Goal: Task Accomplishment & Management: Use online tool/utility

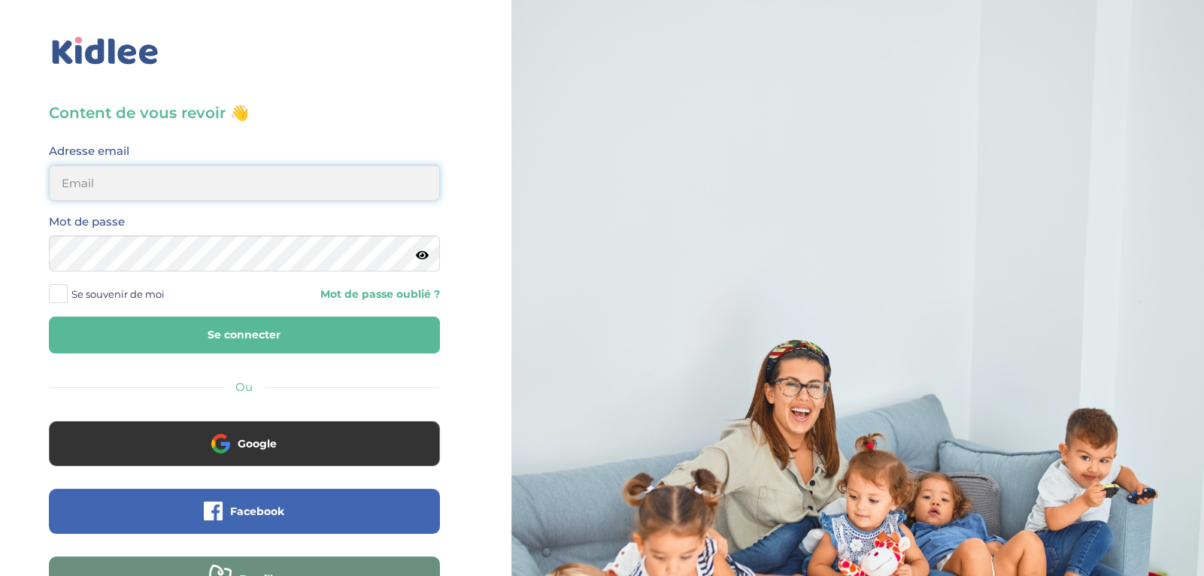
type input "ibtissambelkacemi02@gmail.com"
click at [313, 328] on button "Se connecter" at bounding box center [244, 335] width 391 height 37
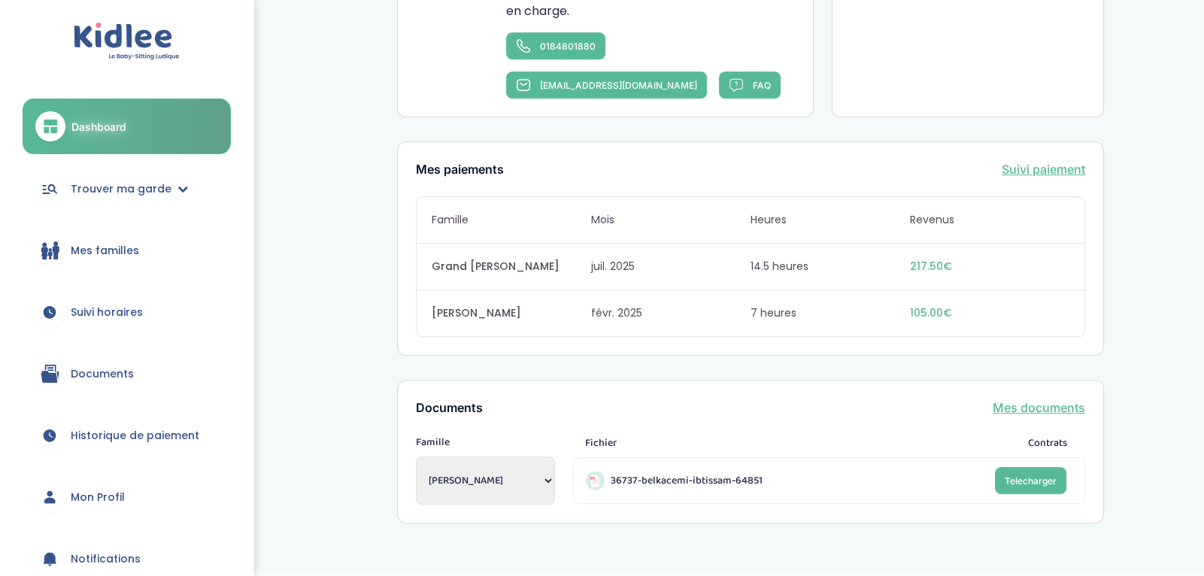
scroll to position [999, 0]
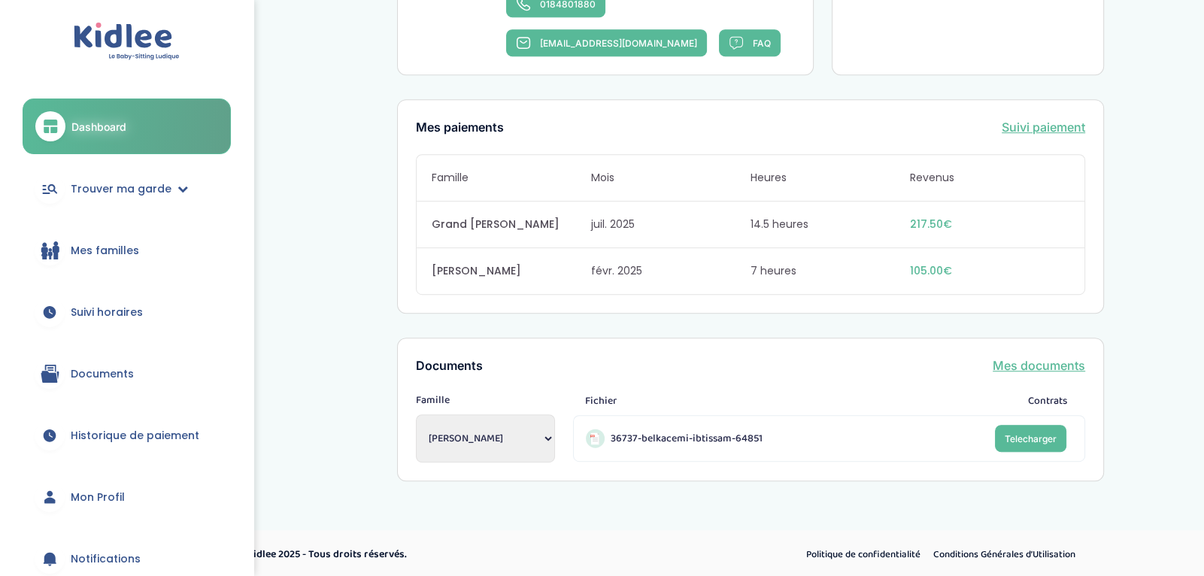
click at [135, 250] on span "Mes familles" at bounding box center [105, 251] width 68 height 16
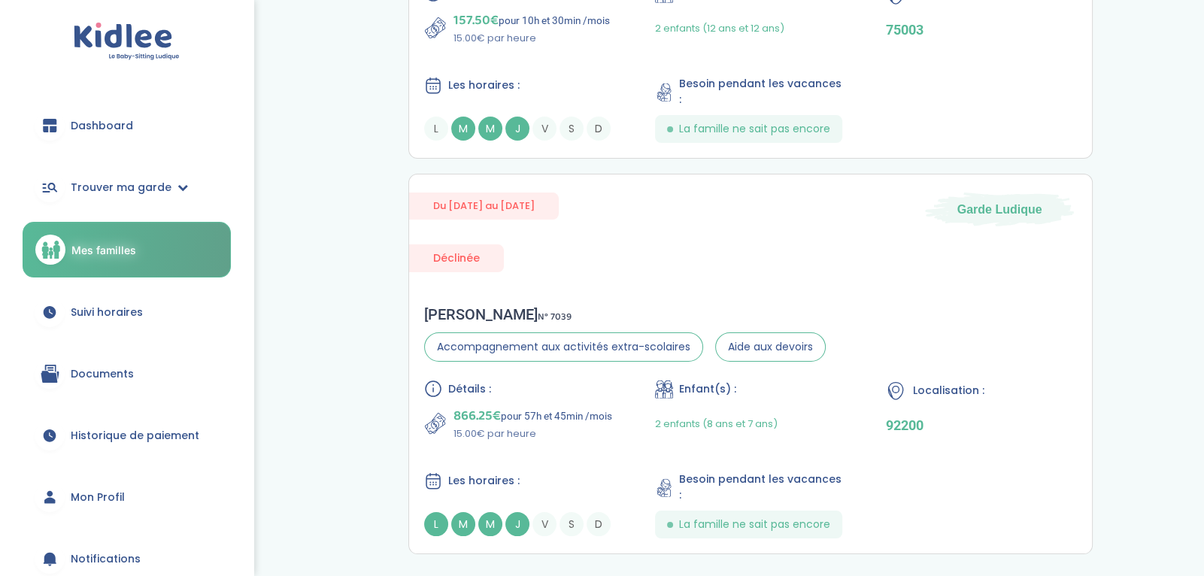
scroll to position [305, 0]
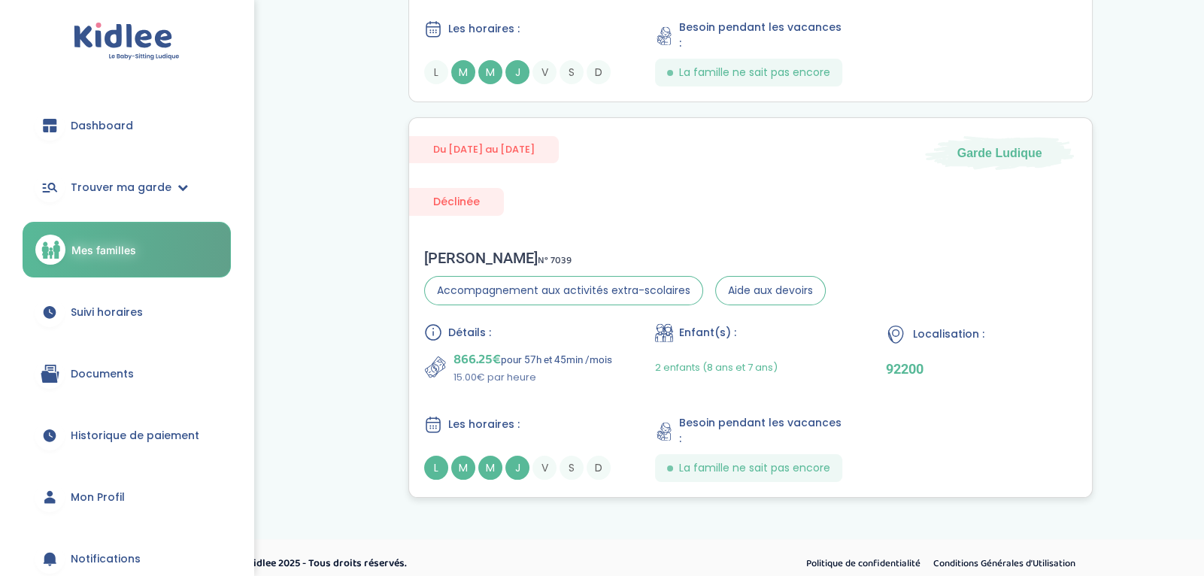
click at [478, 226] on div "Du [DATE] au [DATE] Garde Ludique Déclinée [PERSON_NAME] N° 7039 Accompagnement…" at bounding box center [750, 307] width 685 height 381
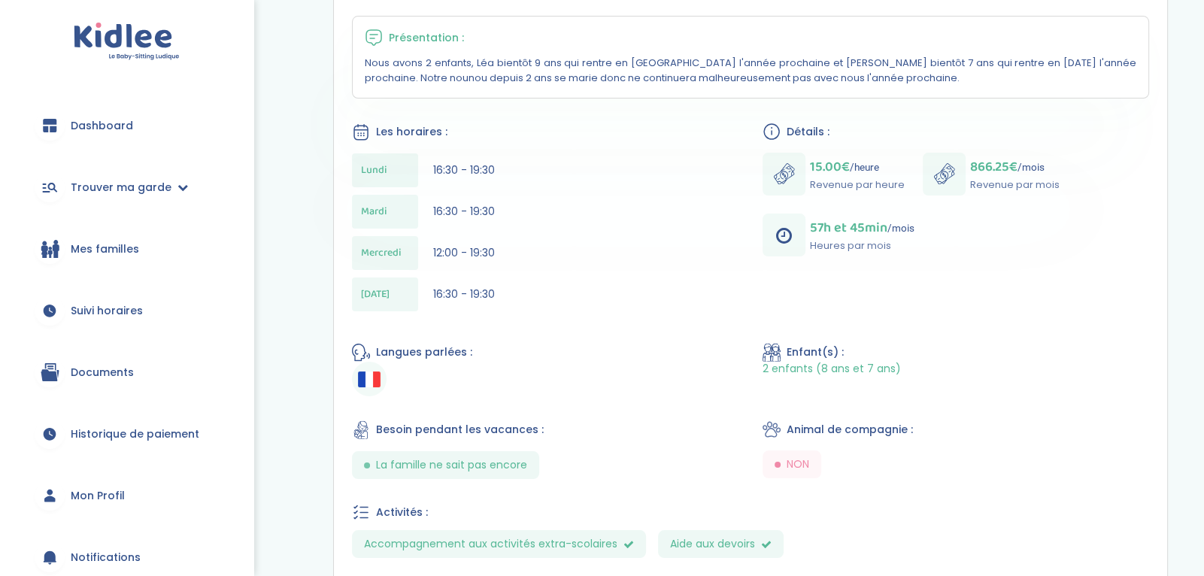
scroll to position [282, 0]
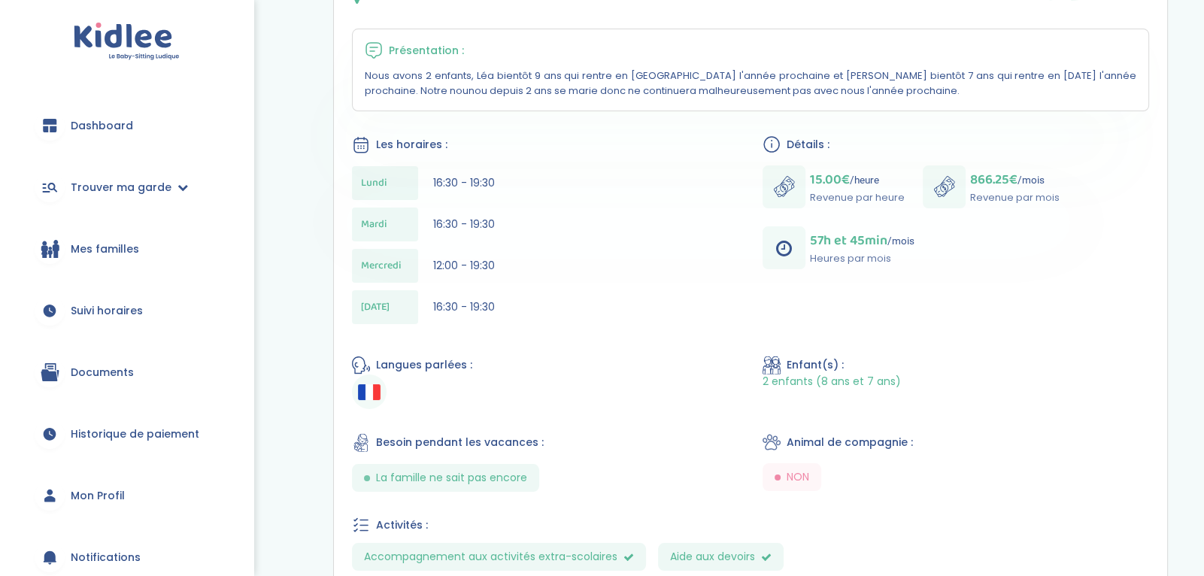
click at [627, 290] on div "Jeudi 16:30 - 19:30" at bounding box center [545, 307] width 387 height 34
click at [622, 249] on div "Mercredi 12:00 - 19:30" at bounding box center [545, 266] width 387 height 34
